Goal: Transaction & Acquisition: Subscribe to service/newsletter

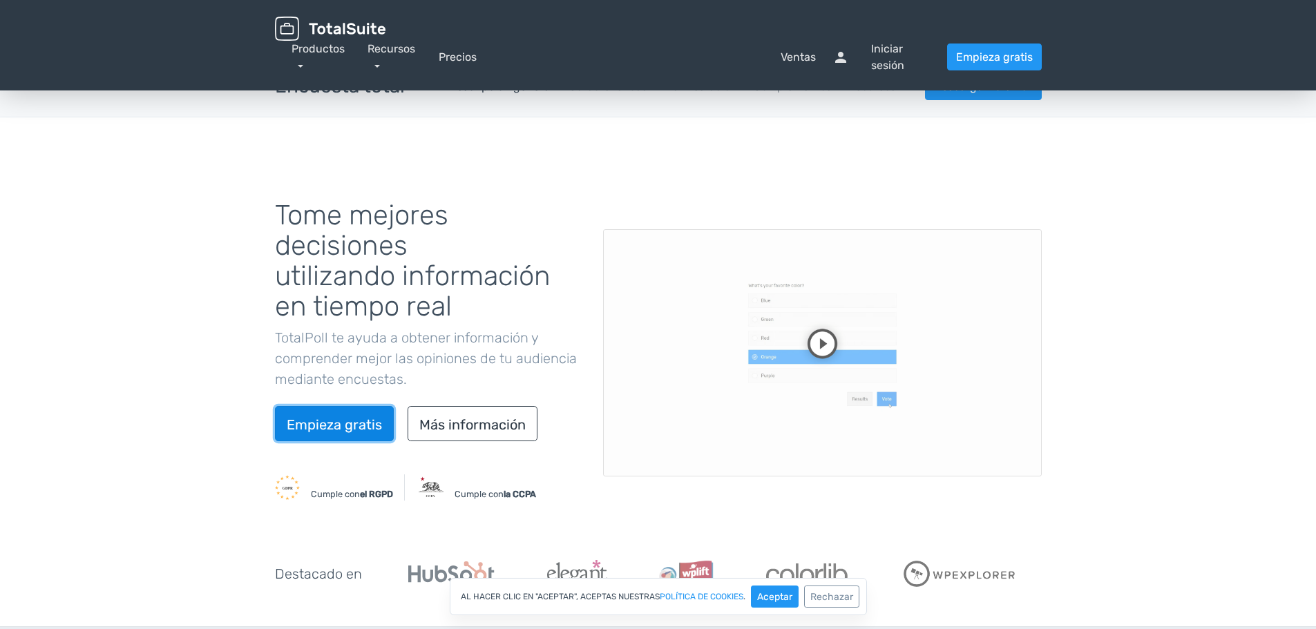
click at [334, 433] on link "Empieza gratis" at bounding box center [334, 423] width 119 height 35
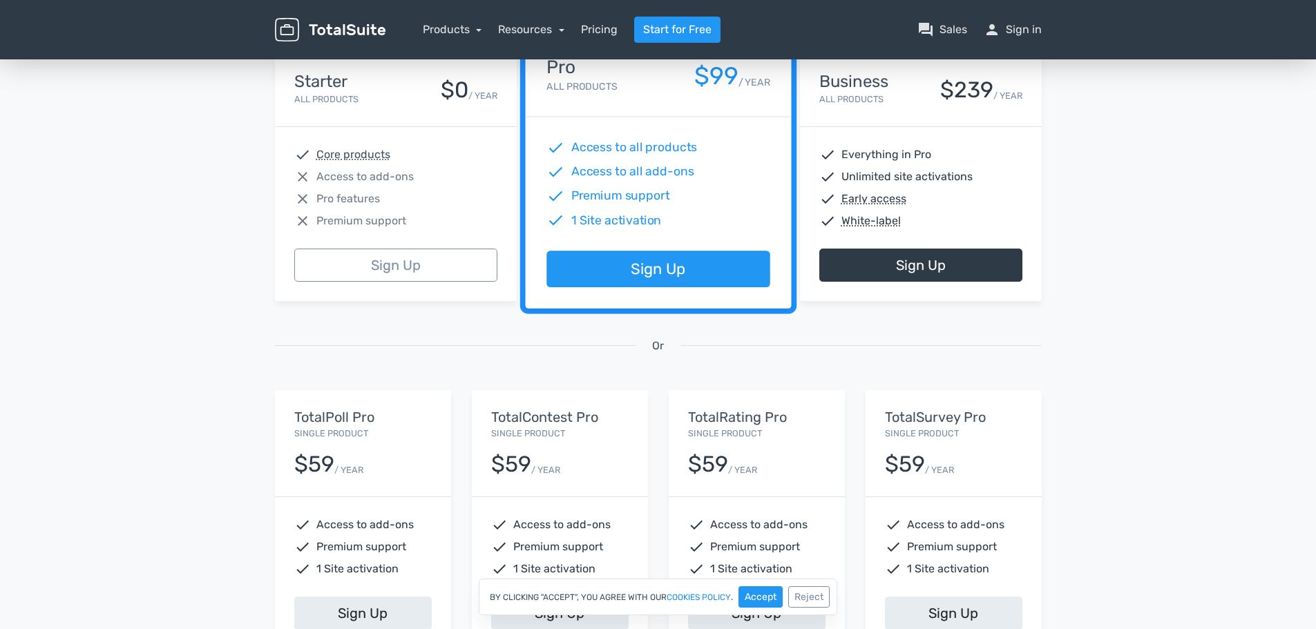
scroll to position [207, 0]
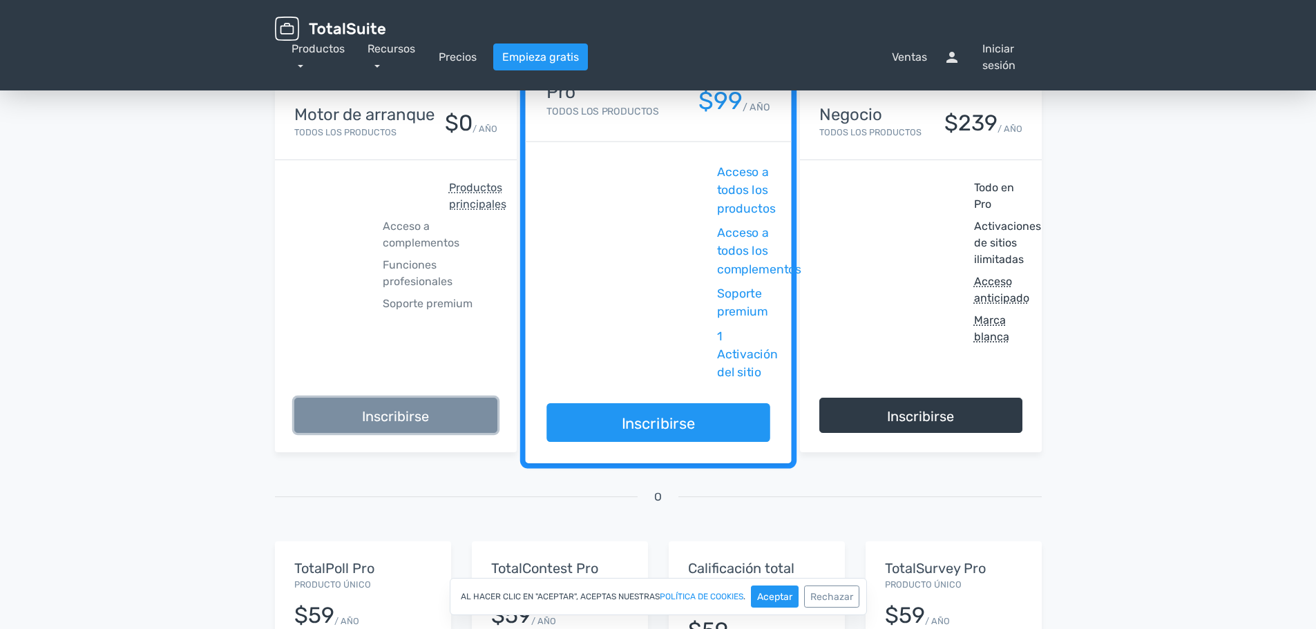
click at [430, 417] on link "Inscribirse" at bounding box center [395, 415] width 203 height 35
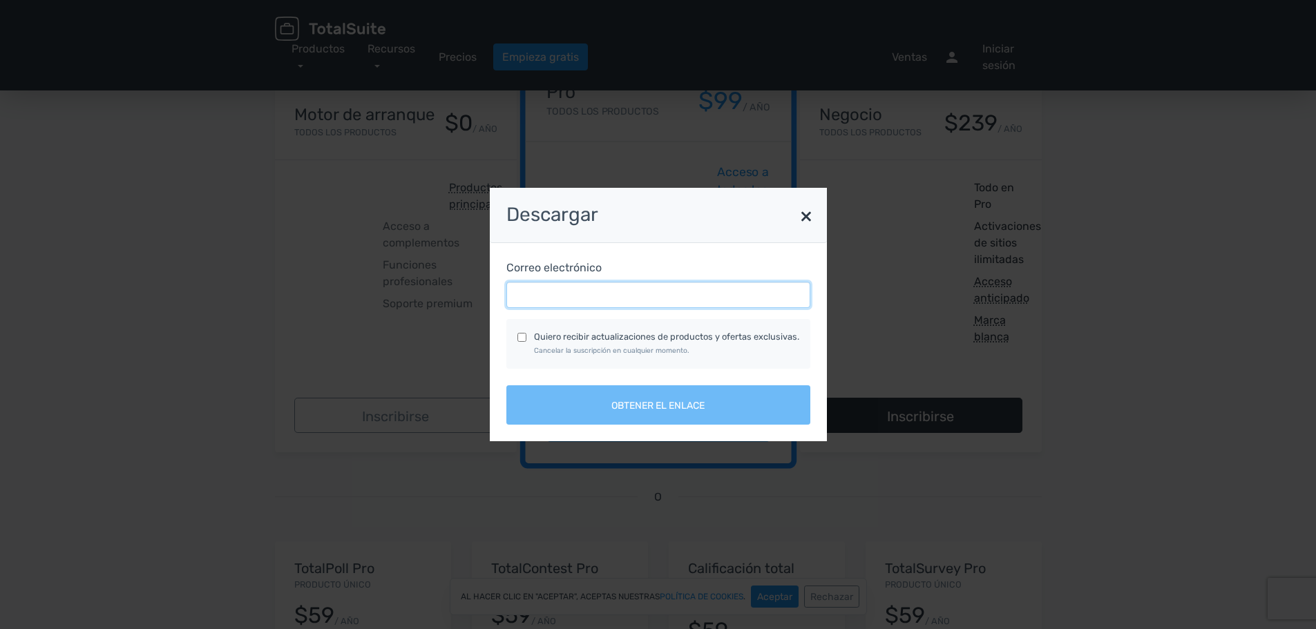
click at [558, 307] on input "Correo electrónico" at bounding box center [658, 295] width 304 height 26
type input "[EMAIL_ADDRESS][DOMAIN_NAME]"
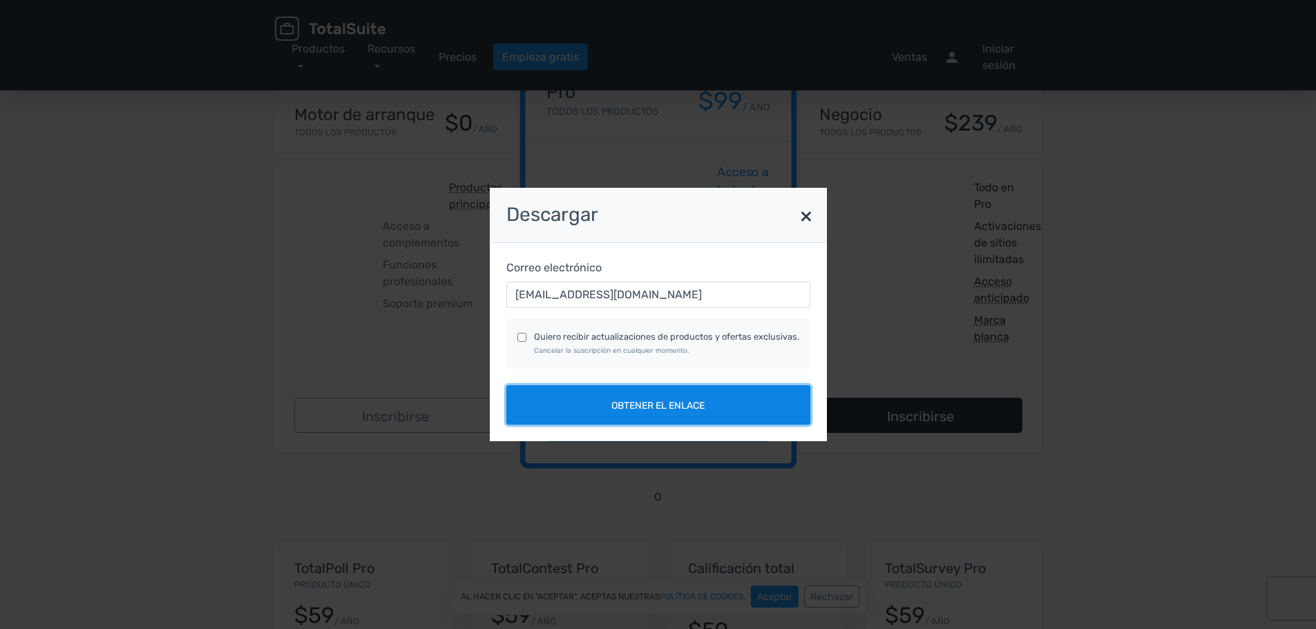
click at [603, 409] on button "Obtener el enlace" at bounding box center [658, 405] width 304 height 39
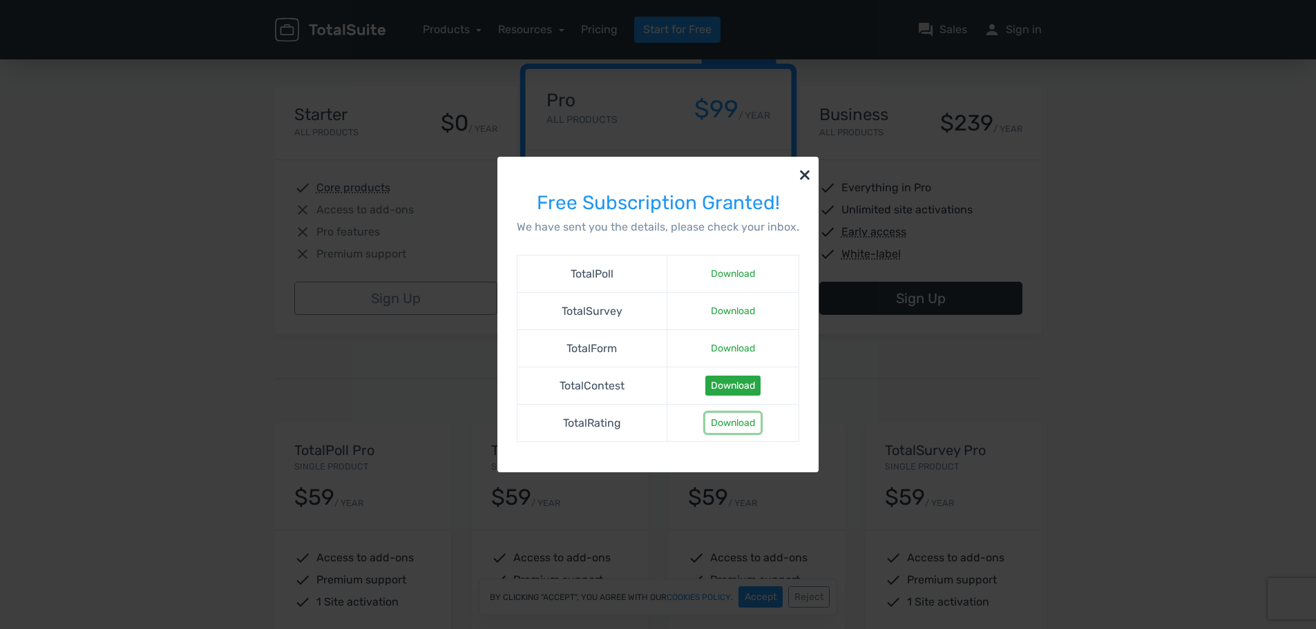
drag, startPoint x: 717, startPoint y: 417, endPoint x: 718, endPoint y: 390, distance: 27.0
click at [717, 417] on link "Download" at bounding box center [733, 423] width 55 height 20
click at [728, 272] on link "Download" at bounding box center [733, 274] width 55 height 20
click at [801, 178] on button "×" at bounding box center [805, 174] width 28 height 35
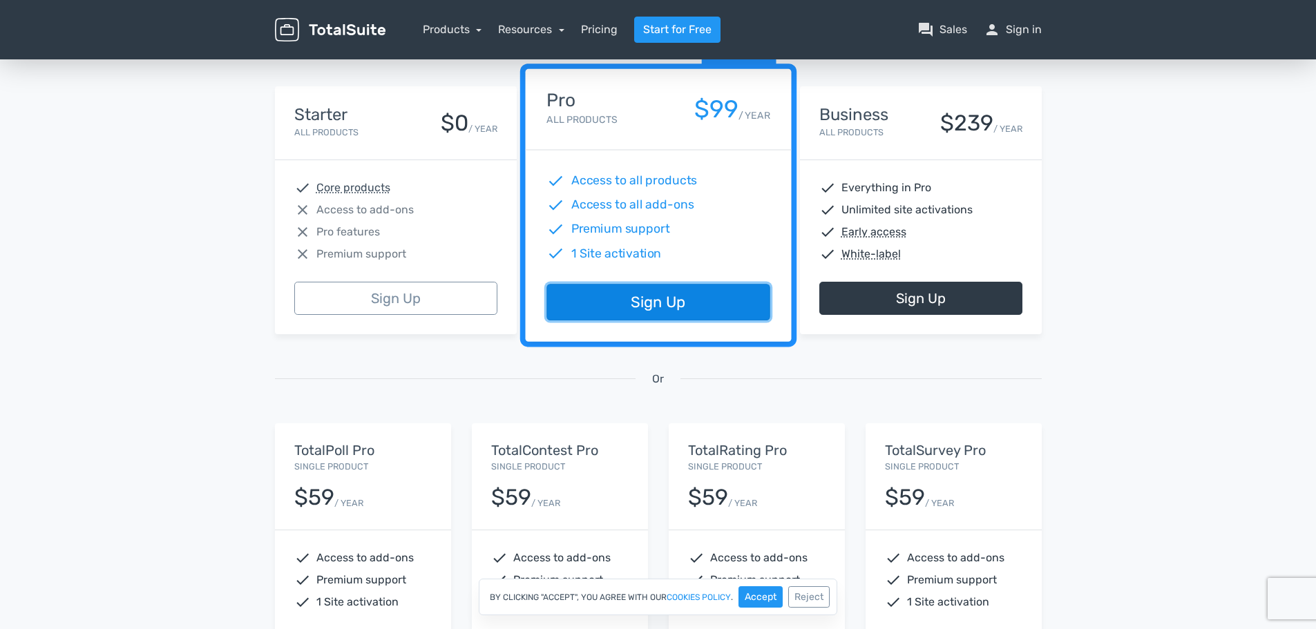
click at [618, 301] on link "Sign Up" at bounding box center [658, 303] width 223 height 37
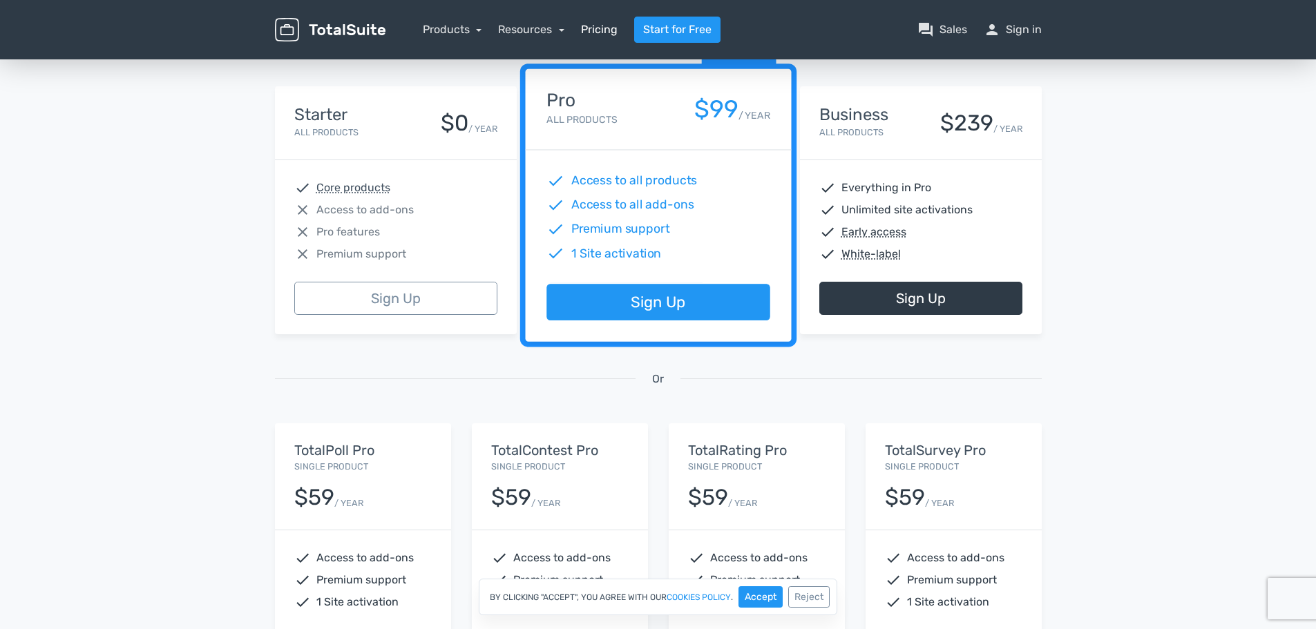
click at [603, 33] on link "Pricing" at bounding box center [599, 29] width 37 height 17
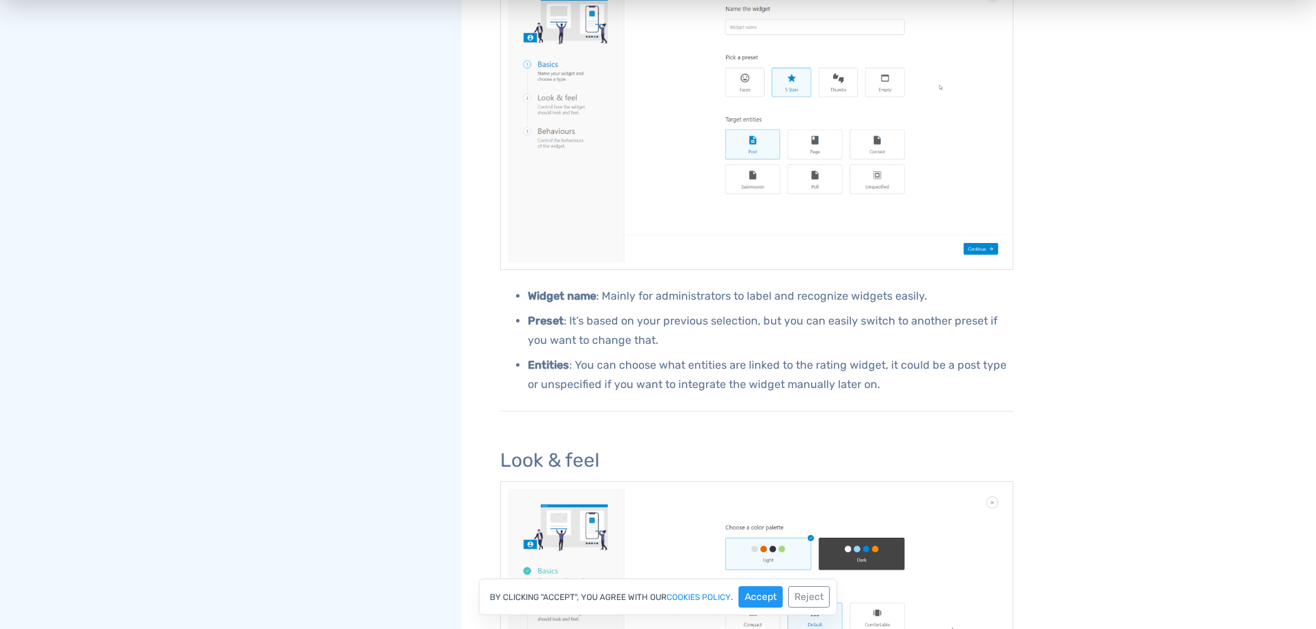
scroll to position [1036, 0]
